Goal: Task Accomplishment & Management: Use online tool/utility

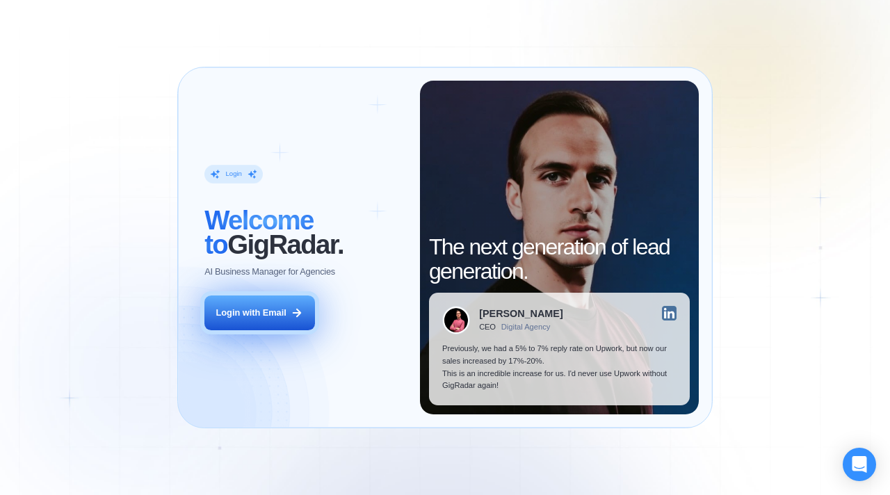
click at [257, 315] on div "Login with Email" at bounding box center [251, 313] width 70 height 13
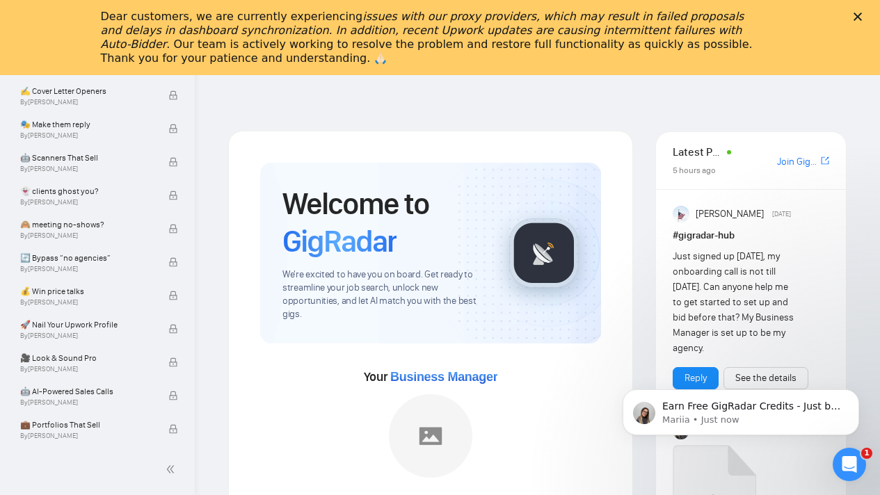
click at [862, 15] on polygon "Close" at bounding box center [857, 17] width 8 height 8
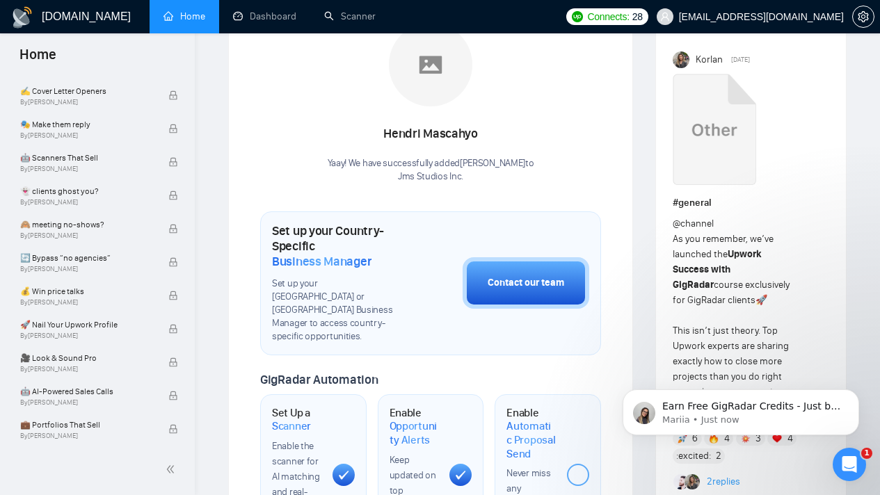
scroll to position [277, 0]
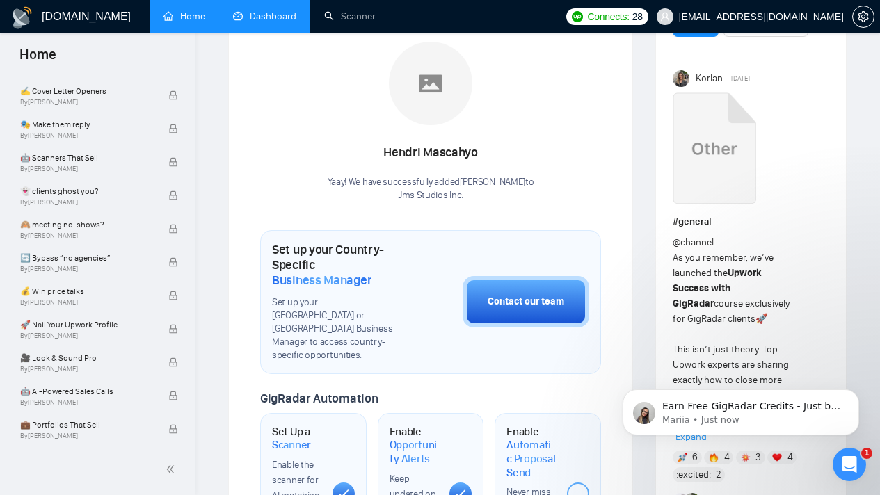
click at [271, 15] on link "Dashboard" at bounding box center [264, 16] width 63 height 12
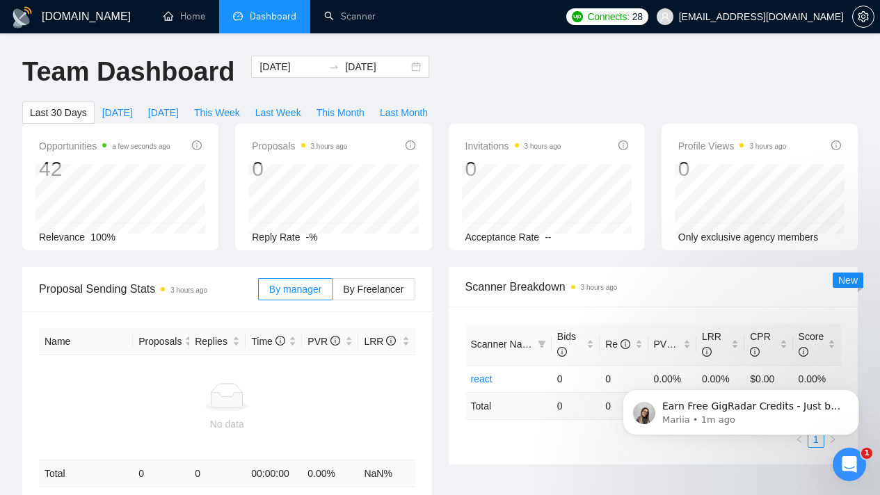
click at [84, 150] on span "Opportunities a few seconds ago" at bounding box center [104, 146] width 131 height 17
click at [344, 113] on span "This Month" at bounding box center [340, 112] width 48 height 15
type input "[DATE]"
click at [413, 111] on span "Last Month" at bounding box center [404, 112] width 48 height 15
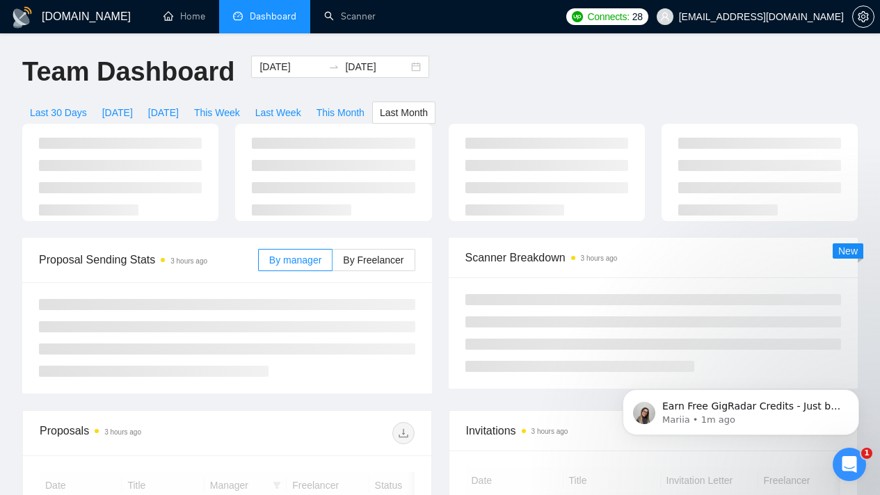
type input "[DATE]"
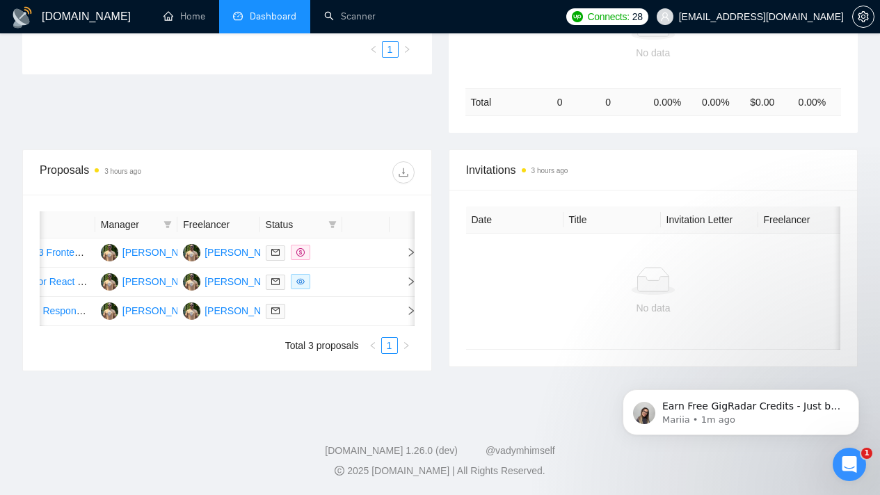
scroll to position [0, 112]
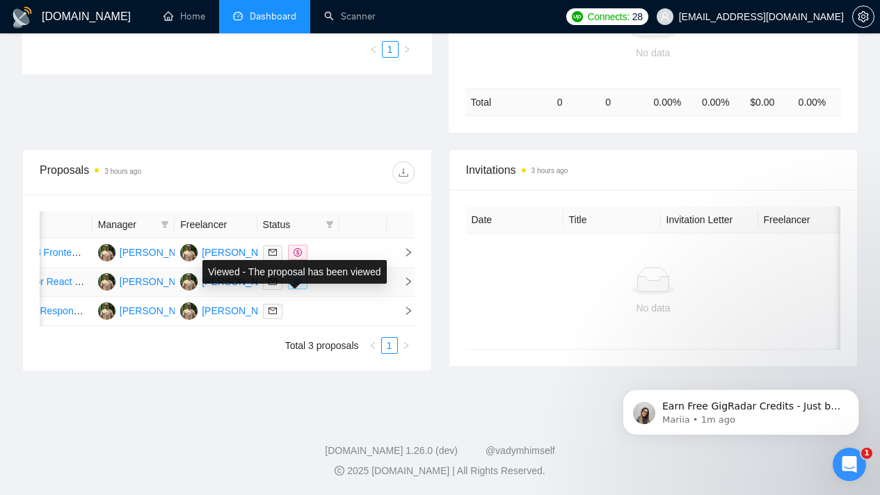
click at [299, 279] on icon "eye" at bounding box center [297, 282] width 8 height 6
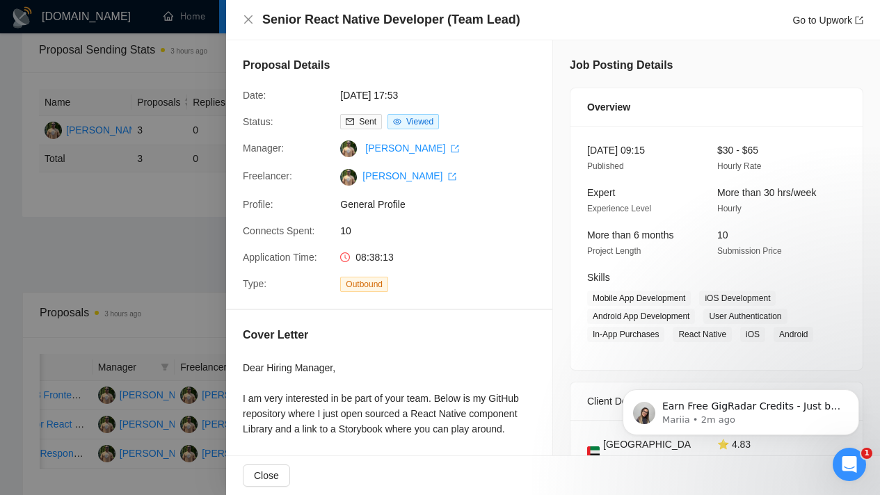
scroll to position [191, 0]
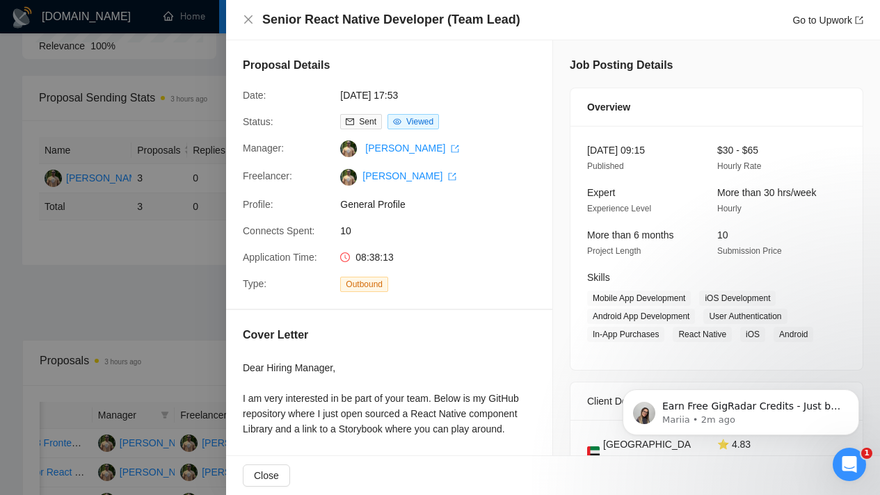
click at [239, 22] on div "Senior React Native Developer (Team Lead) Go to Upwork" at bounding box center [553, 20] width 654 height 40
click at [244, 22] on icon "close" at bounding box center [248, 19] width 11 height 11
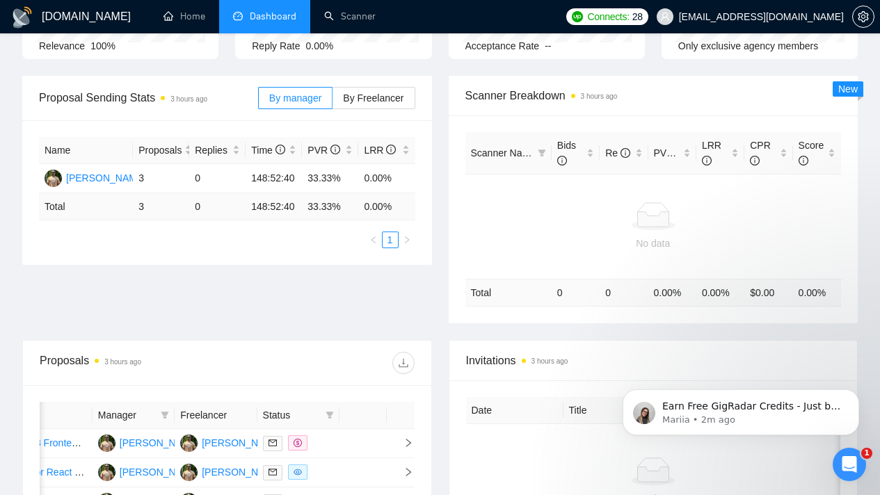
scroll to position [0, 0]
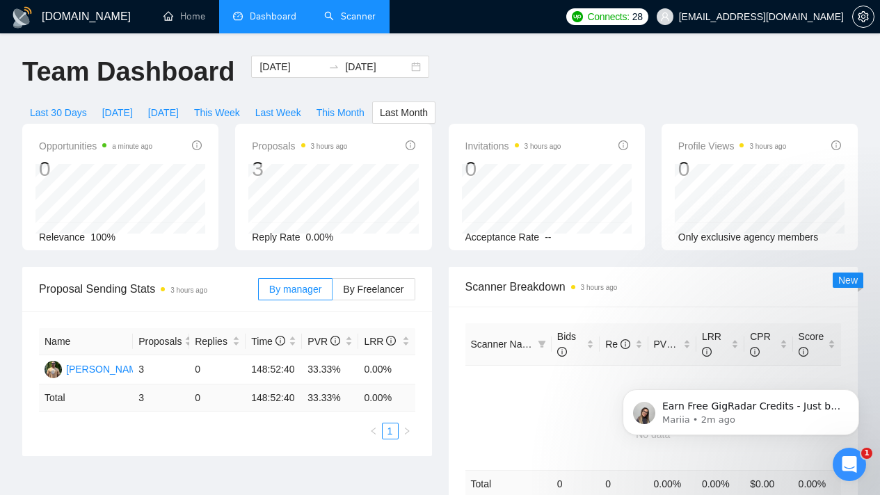
click at [351, 22] on link "Scanner" at bounding box center [349, 16] width 51 height 12
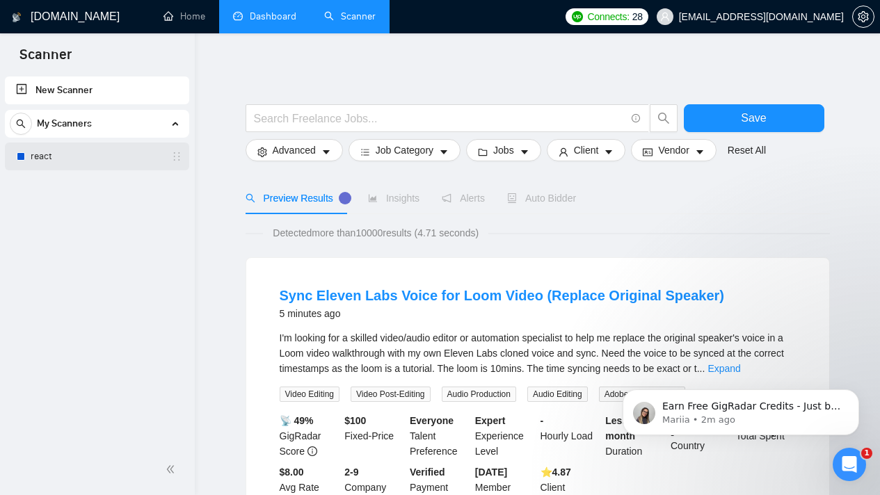
click at [115, 148] on link "react" at bounding box center [97, 157] width 132 height 28
